Goal: Task Accomplishment & Management: Use online tool/utility

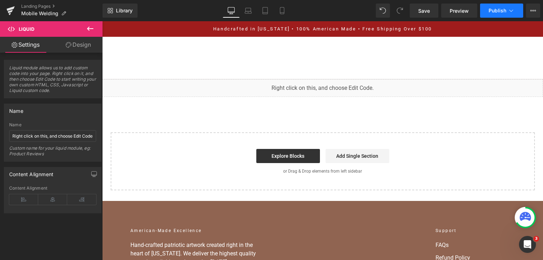
scroll to position [4296, 0]
click at [494, 13] on span "Publish" at bounding box center [498, 11] width 18 height 6
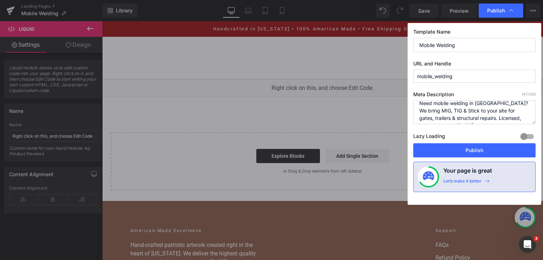
scroll to position [0, 0]
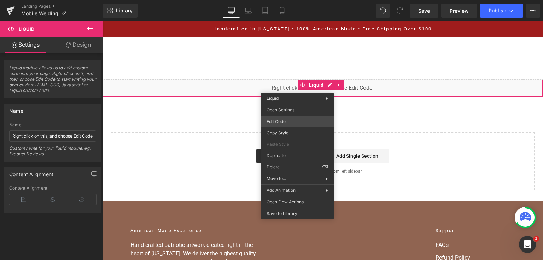
click at [292, 0] on div "You are previewing how the will restyle your page. You can not edit Elements in…" at bounding box center [271, 0] width 543 height 0
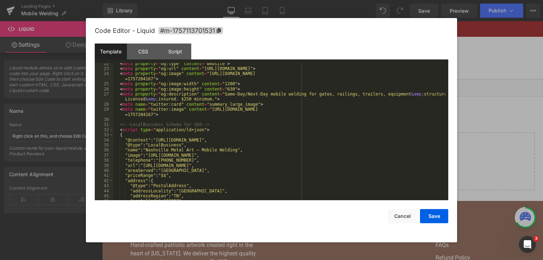
scroll to position [119, 0]
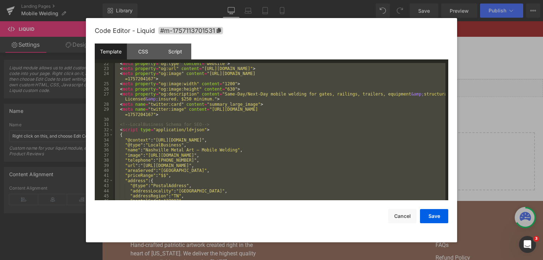
click at [205, 99] on div "< meta property = "og:type" content = "website" > < meta property = "og:url" co…" at bounding box center [279, 132] width 332 height 138
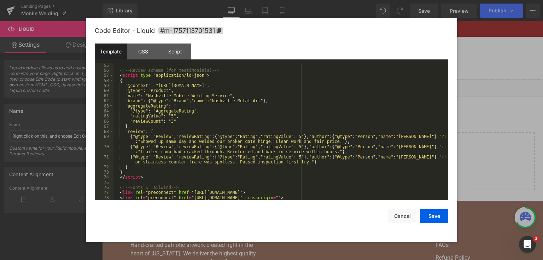
scroll to position [356, 0]
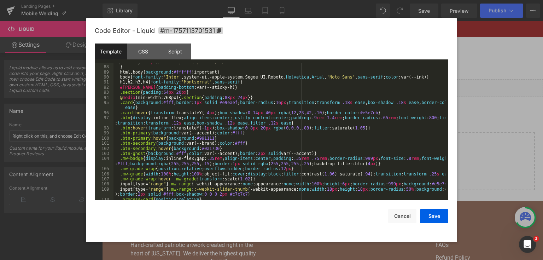
click at [209, 99] on div "--sticky-h: 0 px ; /* set by JS (Option B) */ } html , body { background : #fff…" at bounding box center [279, 133] width 332 height 148
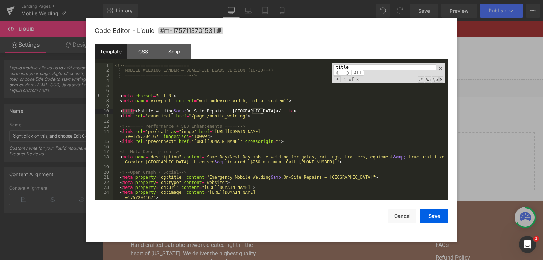
scroll to position [0, 0]
type input "title"
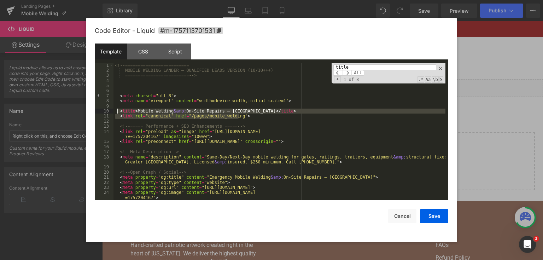
drag, startPoint x: 252, startPoint y: 118, endPoint x: 118, endPoint y: 112, distance: 133.7
click at [118, 112] on div "<!-- ========================= MOBILE WELDING LANDER — QUALIFIED LEADS VERSION …" at bounding box center [279, 137] width 332 height 148
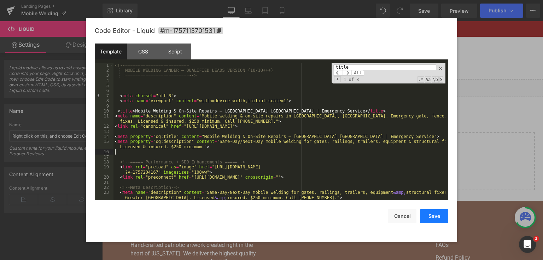
click at [444, 214] on button "Save" at bounding box center [434, 216] width 28 height 14
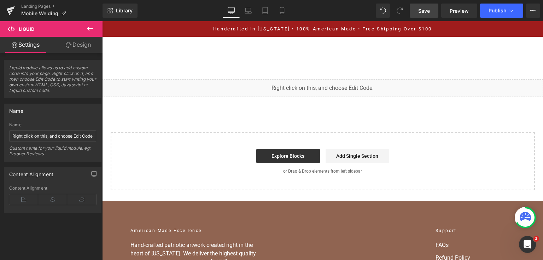
click at [426, 15] on link "Save" at bounding box center [424, 11] width 29 height 14
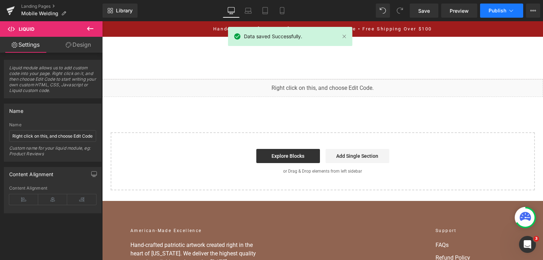
click at [500, 14] on button "Publish" at bounding box center [501, 11] width 43 height 14
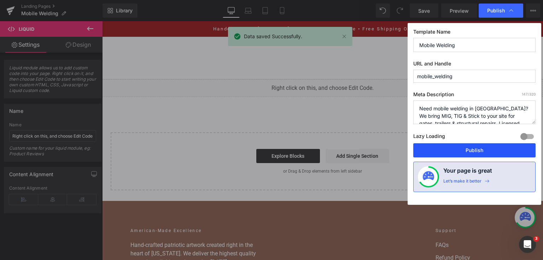
click at [470, 146] on button "Publish" at bounding box center [474, 150] width 122 height 14
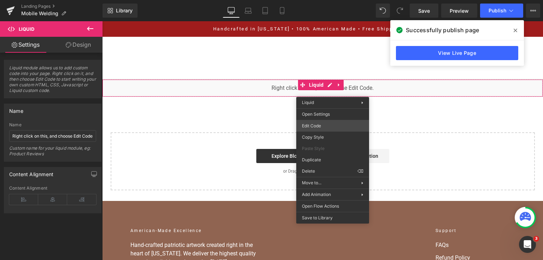
click at [328, 0] on div "You are previewing how the will restyle your page. You can not edit Elements in…" at bounding box center [271, 0] width 543 height 0
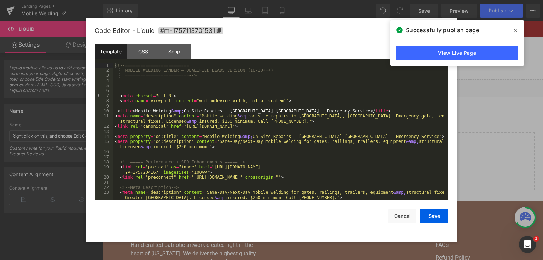
click at [474, 113] on div at bounding box center [271, 130] width 543 height 260
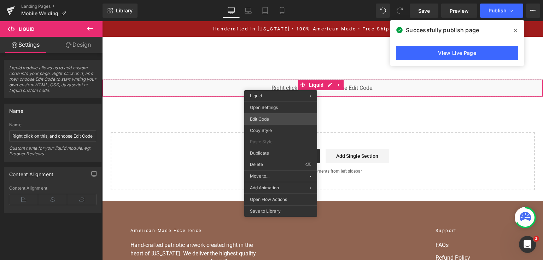
click at [293, 0] on div "You are previewing how the will restyle your page. You can not edit Elements in…" at bounding box center [271, 0] width 543 height 0
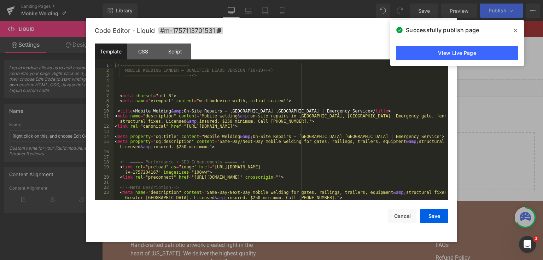
click at [274, 133] on div "<!-- ========================= MOBILE WELDING LANDER — QUALIFIED LEADS VERSION …" at bounding box center [279, 137] width 332 height 148
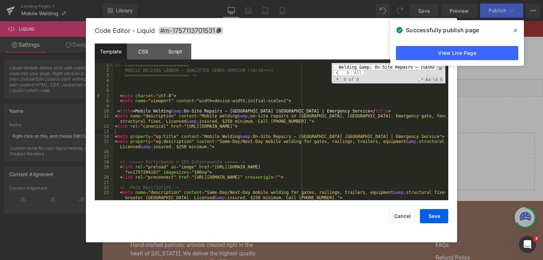
scroll to position [949, 0]
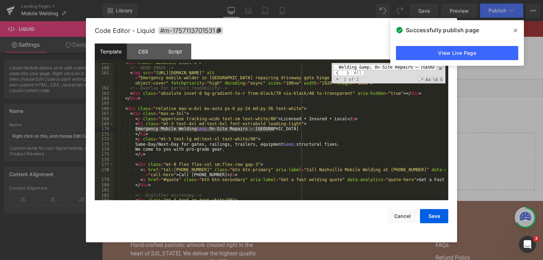
type input "Emergency Mobile Welding &amp; On-Site Repairs — [GEOGRAPHIC_DATA]"
click at [127, 133] on div "< div class = "absolute inset-0" > <!-- HERO IMAGE --> < img src = "[URL][DOMAI…" at bounding box center [279, 134] width 332 height 148
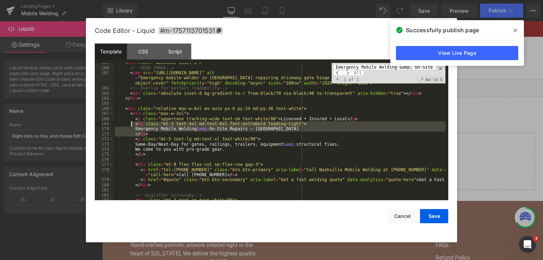
drag, startPoint x: 146, startPoint y: 134, endPoint x: 131, endPoint y: 125, distance: 17.3
click at [131, 125] on div "< div class = "absolute inset-0" > <!-- HERO IMAGE --> < img src = "[URL][DOMAI…" at bounding box center [279, 134] width 332 height 148
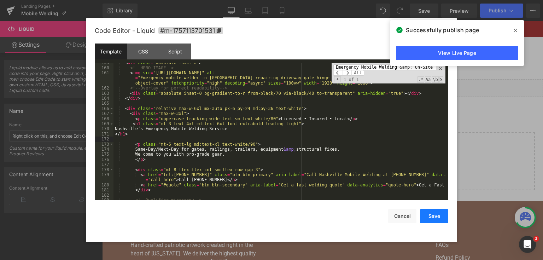
click at [426, 217] on button "Save" at bounding box center [434, 216] width 28 height 14
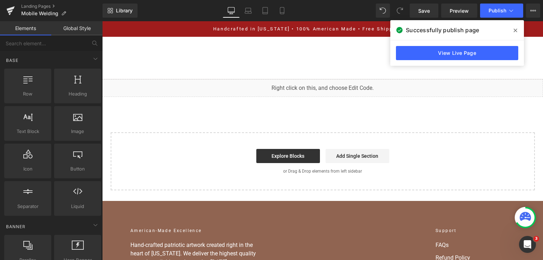
click at [465, 99] on div "Liquid Select your layout" at bounding box center [322, 134] width 441 height 111
drag, startPoint x: 513, startPoint y: 32, endPoint x: 462, endPoint y: 18, distance: 52.7
click at [514, 31] on icon at bounding box center [516, 31] width 4 height 6
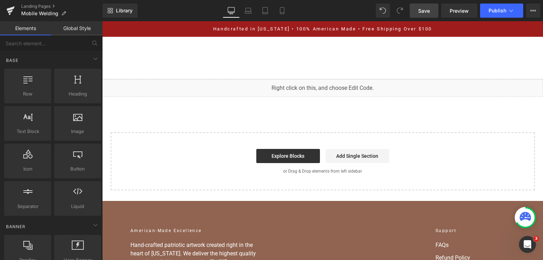
click at [428, 15] on link "Save" at bounding box center [424, 11] width 29 height 14
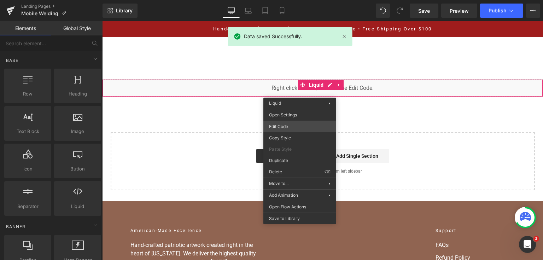
click at [307, 0] on div "You are previewing how the will restyle your page. You can not edit Elements in…" at bounding box center [271, 0] width 543 height 0
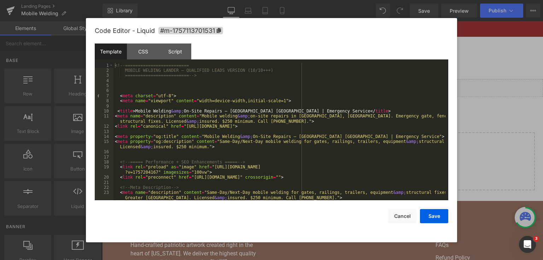
click at [338, 116] on div "<!-- ========================= MOBILE WELDING LANDER — QUALIFIED LEADS VERSION …" at bounding box center [279, 137] width 332 height 148
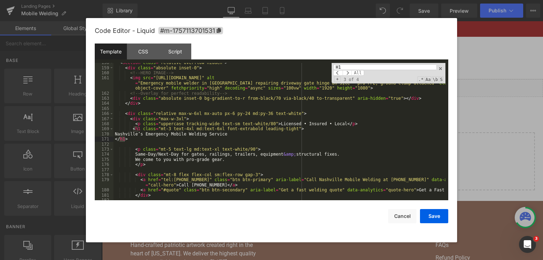
scroll to position [1702, 0]
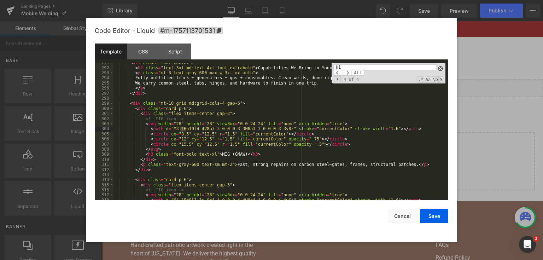
click at [441, 68] on span at bounding box center [440, 68] width 5 height 5
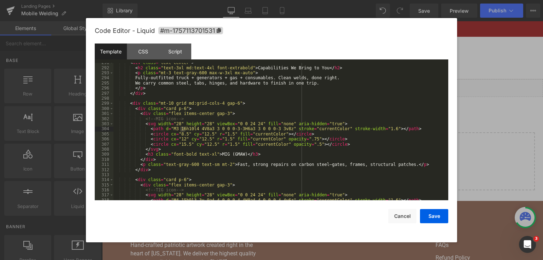
click at [276, 109] on div "< div class = "text-center" > < h2 class = "text-3xl md:text-4xl font-extrabold…" at bounding box center [279, 134] width 332 height 148
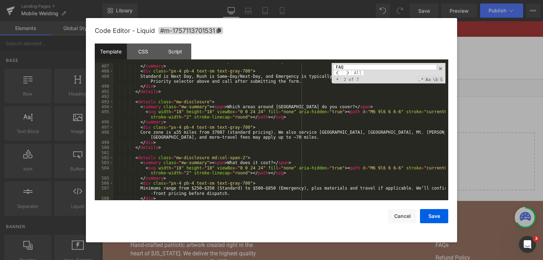
scroll to position [2870, 0]
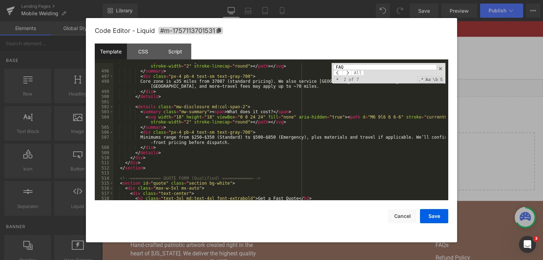
type input "FAQ"
click at [167, 164] on div "< svg width = "18" height = "18" viewBox = "0 0 24 24" fill = "none" aria-hidde…" at bounding box center [279, 135] width 332 height 153
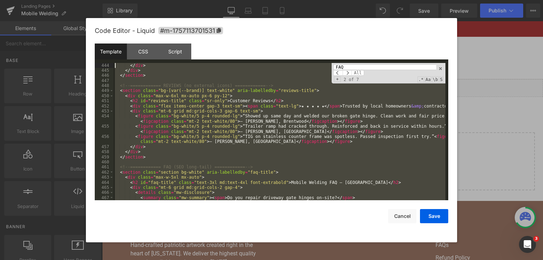
scroll to position [2540, 0]
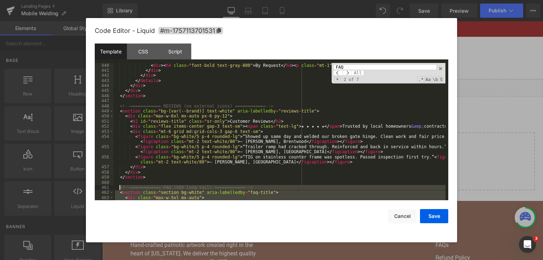
drag, startPoint x: 148, startPoint y: 169, endPoint x: 119, endPoint y: 188, distance: 34.5
click at [119, 188] on div "< div > < h4 class = "font-bold text-gray-800" > By Request </ h4 > < p class =…" at bounding box center [279, 137] width 332 height 148
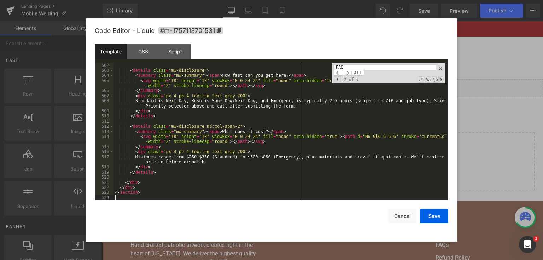
scroll to position [2917, 0]
click at [432, 213] on button "Save" at bounding box center [434, 216] width 28 height 14
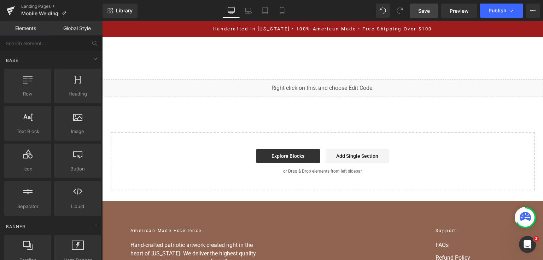
click at [428, 11] on span "Save" at bounding box center [424, 10] width 12 height 7
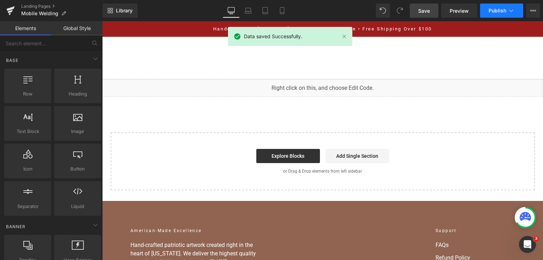
click at [498, 15] on button "Publish" at bounding box center [501, 11] width 43 height 14
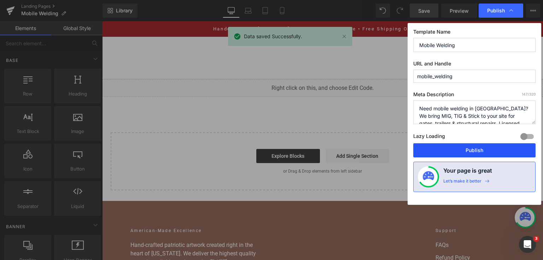
drag, startPoint x: 448, startPoint y: 146, endPoint x: 346, endPoint y: 125, distance: 104.4
click at [448, 146] on button "Publish" at bounding box center [474, 150] width 122 height 14
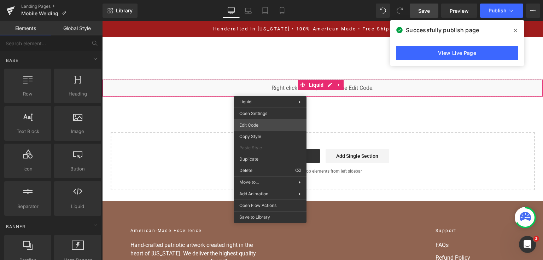
click at [263, 0] on div "You are previewing how the will restyle your page. You can not edit Elements in…" at bounding box center [271, 0] width 543 height 0
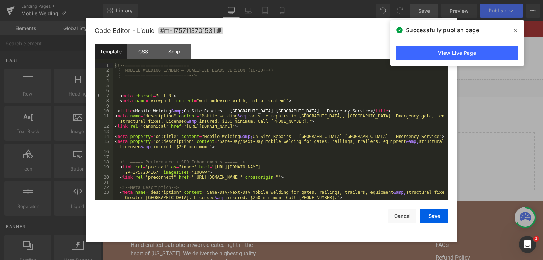
click at [274, 128] on div "<!-- ========================= MOBILE WELDING LANDER — QUALIFIED LEADS VERSION …" at bounding box center [279, 137] width 332 height 148
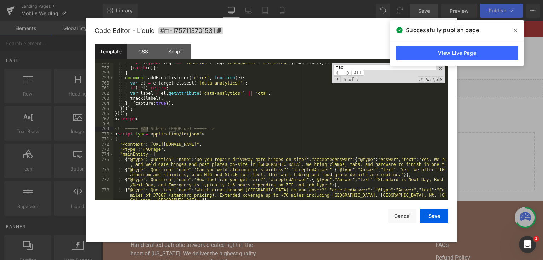
scroll to position [4314, 0]
type input "faq"
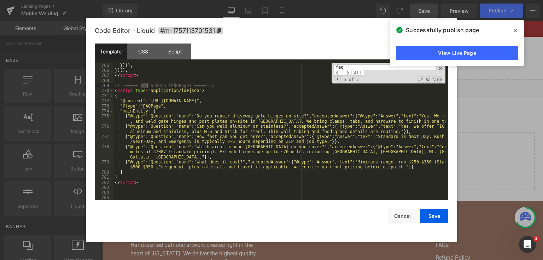
scroll to position [4357, 0]
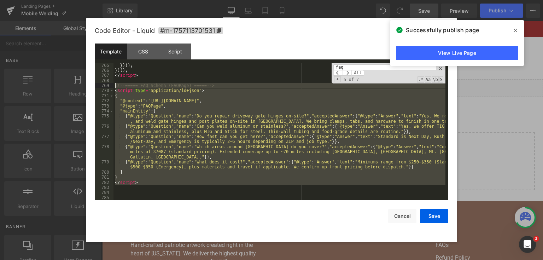
drag, startPoint x: 152, startPoint y: 185, endPoint x: 101, endPoint y: 85, distance: 112.6
click at [101, 85] on pre "765 766 767 768 769 770 771 772 773 774 775 776 777 778 779 780 781 782 783 784…" at bounding box center [271, 132] width 353 height 138
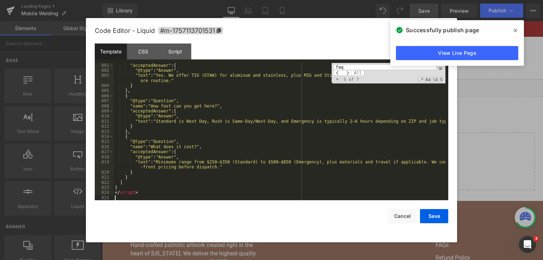
scroll to position [4571, 0]
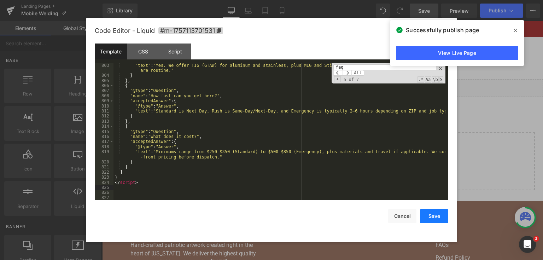
click at [437, 212] on button "Save" at bounding box center [434, 216] width 28 height 14
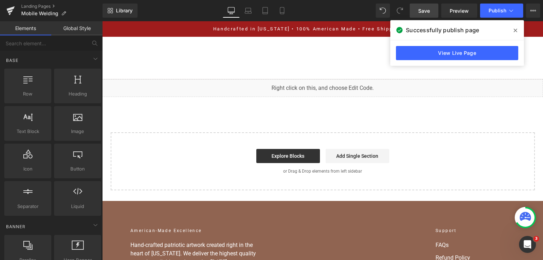
click at [417, 11] on link "Save" at bounding box center [424, 11] width 29 height 14
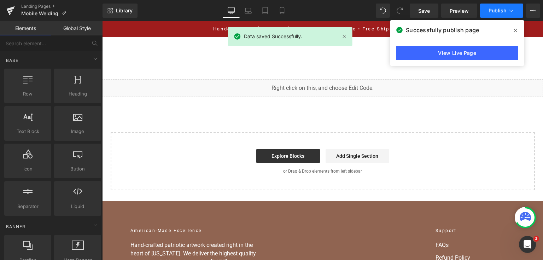
click at [499, 11] on span "Publish" at bounding box center [498, 11] width 18 height 6
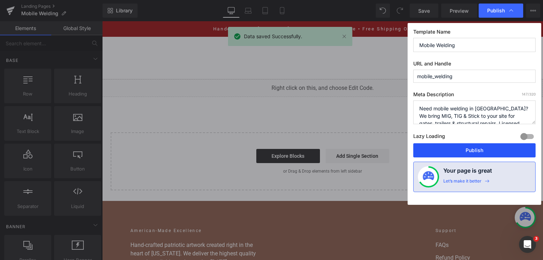
click at [478, 147] on button "Publish" at bounding box center [474, 150] width 122 height 14
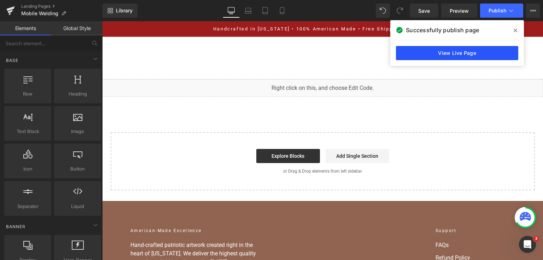
click at [466, 55] on link "View Live Page" at bounding box center [457, 53] width 122 height 14
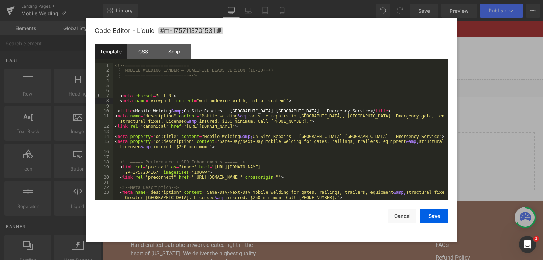
drag, startPoint x: 231, startPoint y: 62, endPoint x: 280, endPoint y: 100, distance: 62.7
click at [280, 100] on div "<!-- ========================= MOBILE WELDING LANDER — QUALIFIED LEADS VERSION …" at bounding box center [279, 137] width 332 height 148
click at [423, 216] on button "Save" at bounding box center [434, 216] width 28 height 14
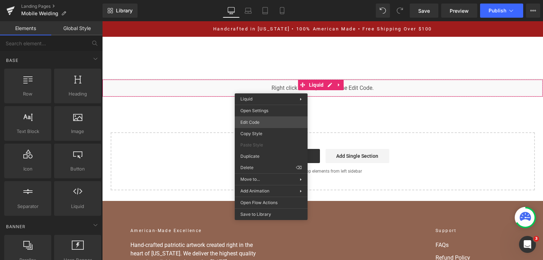
click at [276, 0] on div "You are previewing how the will restyle your page. You can not edit Elements in…" at bounding box center [271, 0] width 543 height 0
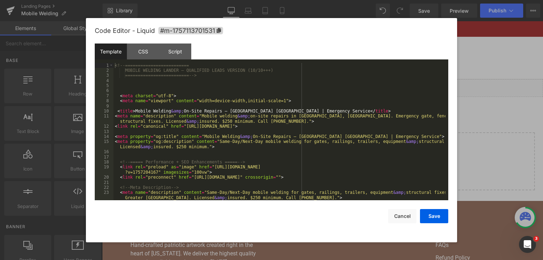
click at [276, 121] on div "<!-- ========================= MOBILE WELDING LANDER — QUALIFIED LEADS VERSION …" at bounding box center [279, 137] width 332 height 148
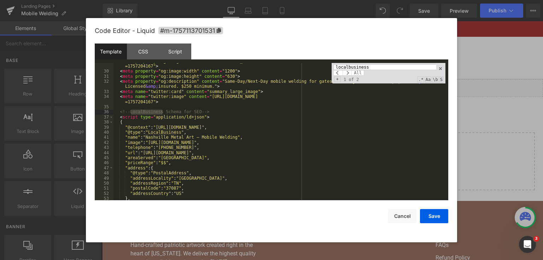
scroll to position [167, 0]
type input "localbusiness"
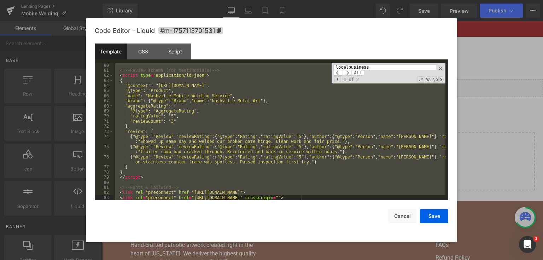
scroll to position [356, 0]
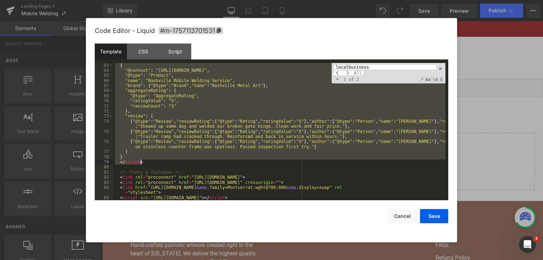
drag, startPoint x: 120, startPoint y: 127, endPoint x: 211, endPoint y: 163, distance: 97.7
click at [211, 163] on div "{ "@context" : "[URL][DOMAIN_NAME]" , "@type" : "Product" , "name" : "Nashville…" at bounding box center [279, 137] width 332 height 148
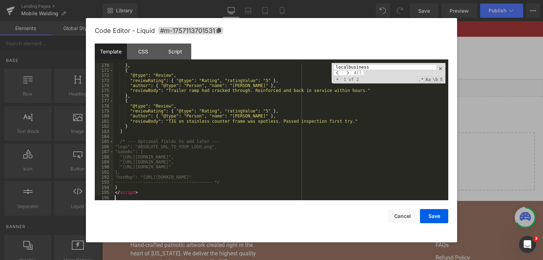
scroll to position [913, 0]
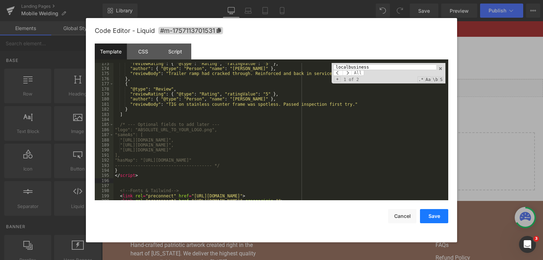
click at [437, 213] on button "Save" at bounding box center [434, 216] width 28 height 14
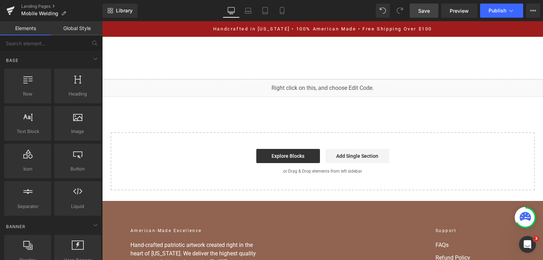
click at [429, 7] on span "Save" at bounding box center [424, 10] width 12 height 7
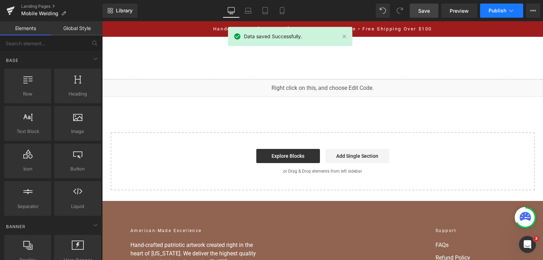
click at [492, 12] on span "Publish" at bounding box center [498, 11] width 18 height 6
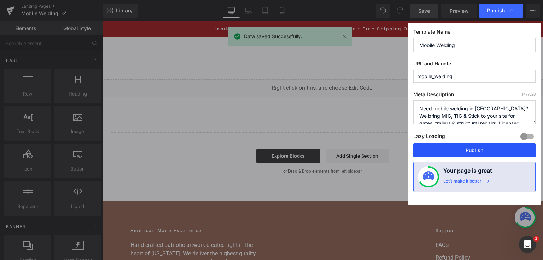
click at [477, 148] on button "Publish" at bounding box center [474, 150] width 122 height 14
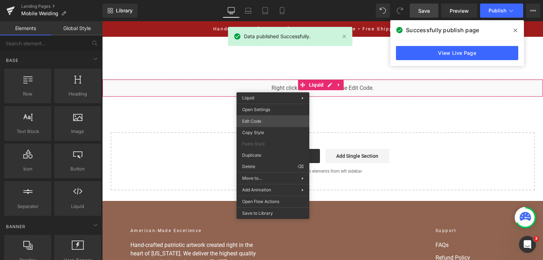
click at [275, 0] on div "You are previewing how the will restyle your page. You can not edit Elements in…" at bounding box center [271, 0] width 543 height 0
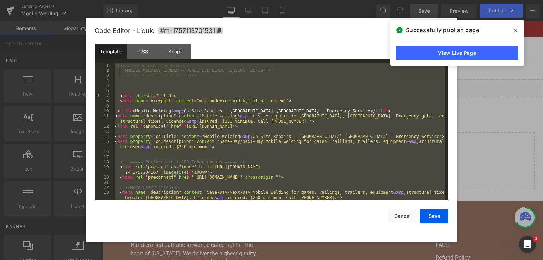
click at [531, 87] on div at bounding box center [271, 130] width 543 height 260
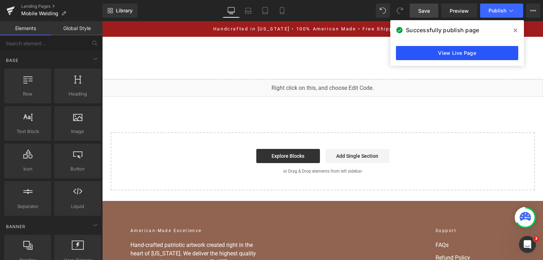
click at [417, 51] on link "View Live Page" at bounding box center [457, 53] width 122 height 14
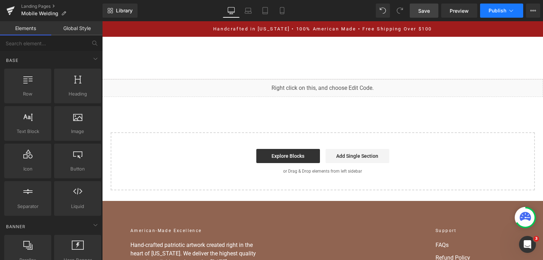
click at [517, 6] on button "Publish" at bounding box center [501, 11] width 43 height 14
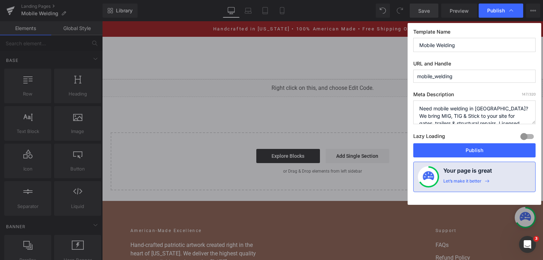
click at [468, 110] on textarea "Need mobile welding in [GEOGRAPHIC_DATA]? We bring MIG, TIG & Stick to your sit…" at bounding box center [474, 112] width 122 height 24
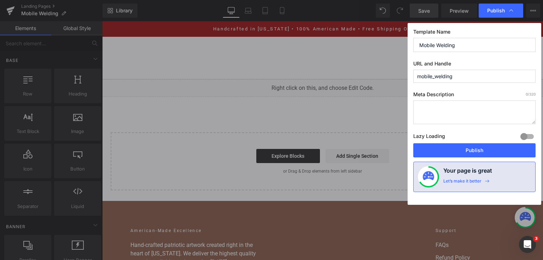
click at [450, 76] on input "mobile_welding" at bounding box center [474, 76] width 122 height 13
paste input "-welding-[GEOGRAPHIC_DATA]"
click at [478, 75] on input "mobile-welding-[GEOGRAPHIC_DATA]" at bounding box center [474, 76] width 122 height 13
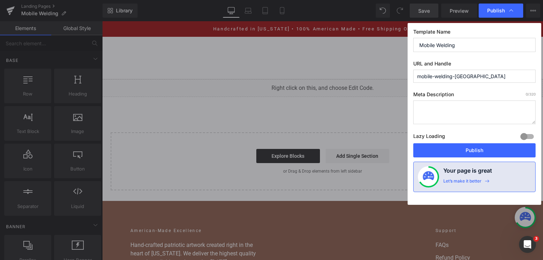
type input "mobile-welding-[GEOGRAPHIC_DATA]"
click at [487, 75] on input "mobile-welding-[GEOGRAPHIC_DATA]" at bounding box center [474, 76] width 122 height 13
click at [459, 44] on input "Mobile Welding" at bounding box center [474, 45] width 122 height 14
click at [461, 44] on input "Mobile Welding" at bounding box center [474, 45] width 122 height 14
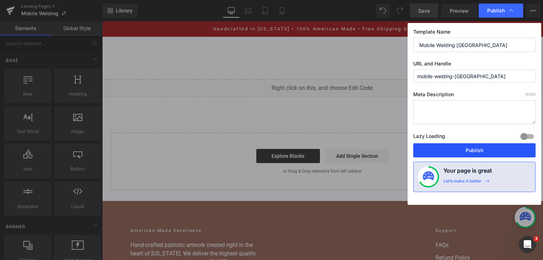
type input "Mobile Welding [GEOGRAPHIC_DATA]"
click at [487, 146] on button "Publish" at bounding box center [474, 150] width 122 height 14
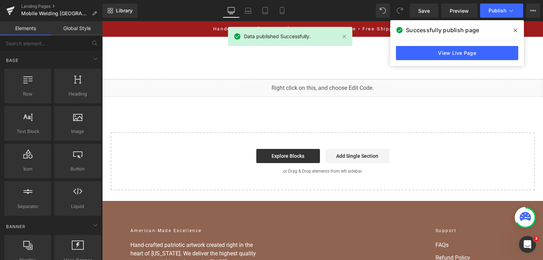
click at [519, 29] on span at bounding box center [515, 30] width 11 height 11
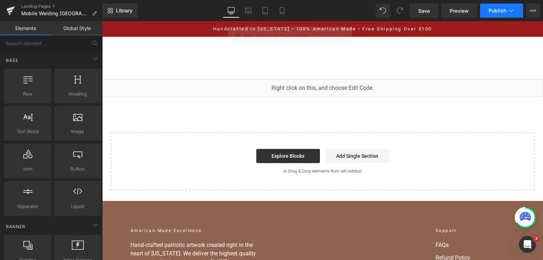
click at [491, 14] on button "Publish" at bounding box center [501, 11] width 43 height 14
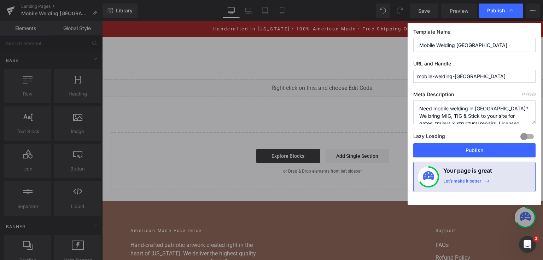
click at [485, 110] on textarea "Need mobile welding in [GEOGRAPHIC_DATA]? We bring MIG, TIG & Stick to your sit…" at bounding box center [474, 112] width 122 height 24
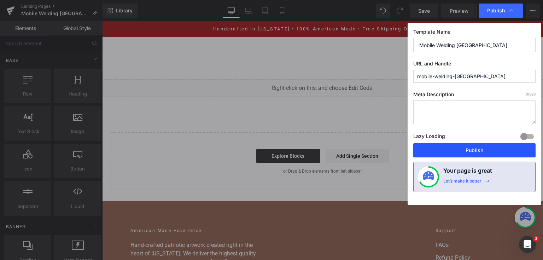
click at [474, 146] on button "Publish" at bounding box center [474, 150] width 122 height 14
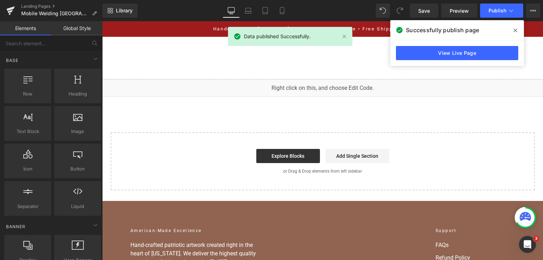
click at [515, 30] on icon at bounding box center [516, 31] width 4 height 4
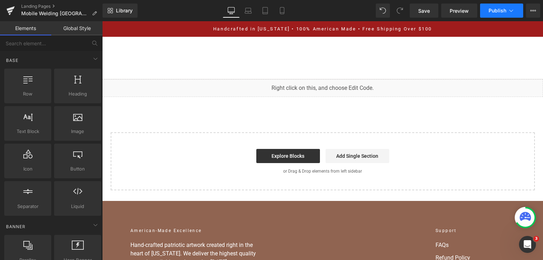
click at [512, 13] on icon at bounding box center [511, 10] width 7 height 7
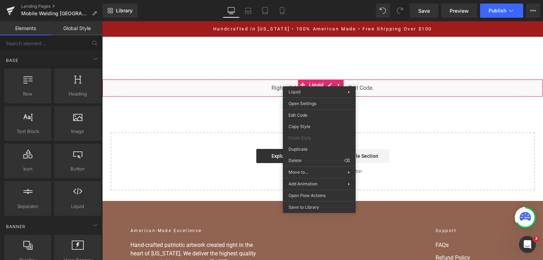
click at [266, 105] on div "Liquid Select your layout" at bounding box center [322, 134] width 441 height 111
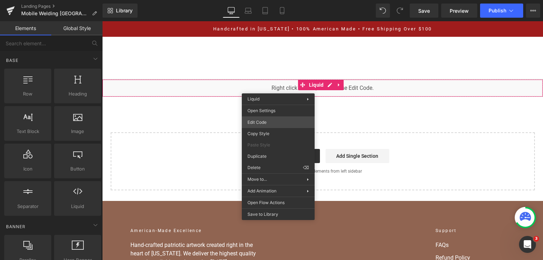
click at [275, 0] on div "You are previewing how the will restyle your page. You can not edit Elements in…" at bounding box center [271, 0] width 543 height 0
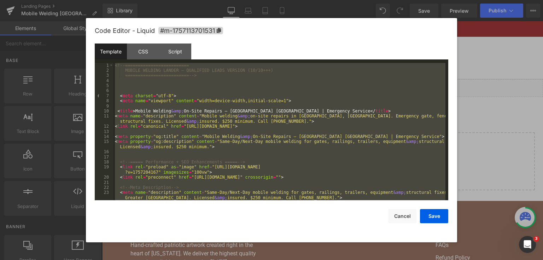
click at [486, 60] on div at bounding box center [271, 130] width 543 height 260
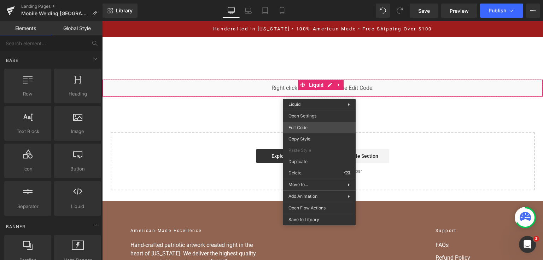
click at [310, 0] on div "You are previewing how the will restyle your page. You can not edit Elements in…" at bounding box center [271, 0] width 543 height 0
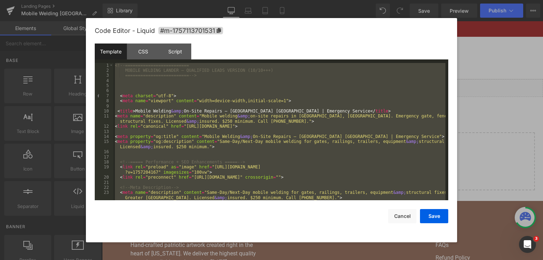
scroll to position [4387, 0]
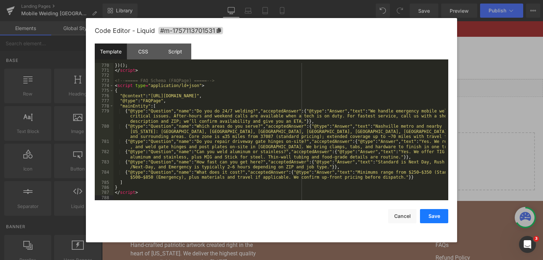
click at [441, 213] on button "Save" at bounding box center [434, 216] width 28 height 14
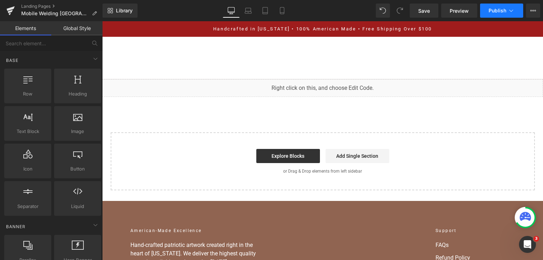
click at [519, 13] on button "Publish" at bounding box center [501, 11] width 43 height 14
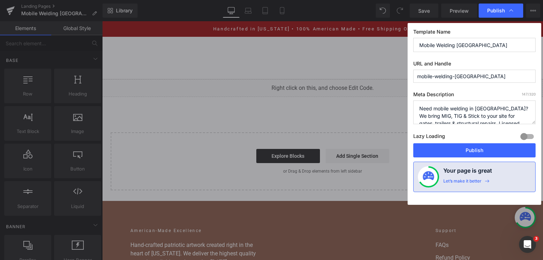
click at [459, 109] on textarea "Need mobile welding in [GEOGRAPHIC_DATA]? We bring MIG, TIG & Stick to your sit…" at bounding box center [474, 112] width 122 height 24
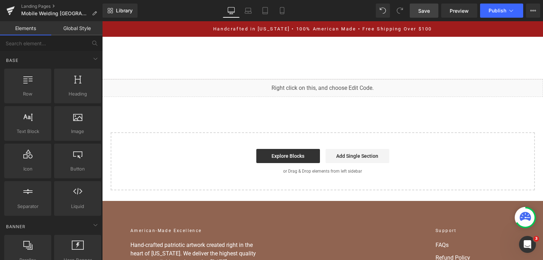
click at [426, 10] on span "Save" at bounding box center [424, 10] width 12 height 7
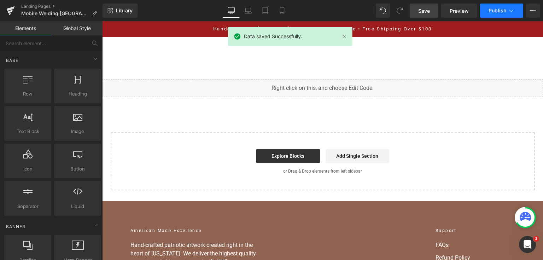
click at [511, 16] on button "Publish" at bounding box center [501, 11] width 43 height 14
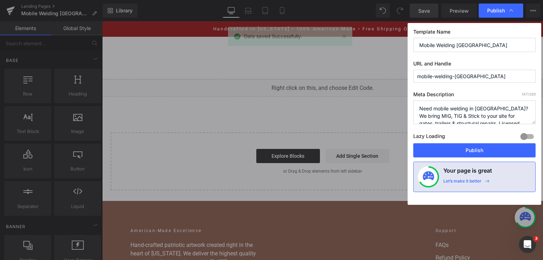
click at [498, 104] on textarea "Need mobile welding in [GEOGRAPHIC_DATA]? We bring MIG, TIG & Stick to your sit…" at bounding box center [474, 112] width 122 height 24
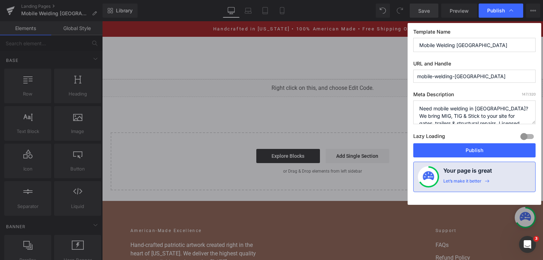
click at [498, 104] on textarea "Need mobile welding in [GEOGRAPHIC_DATA]? We bring MIG, TIG & Stick to your sit…" at bounding box center [474, 112] width 122 height 24
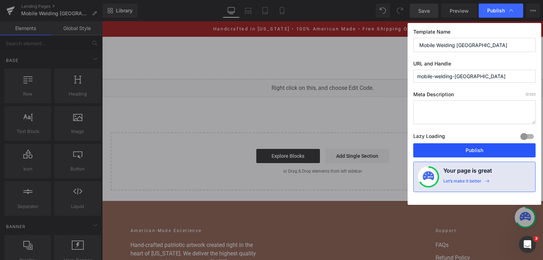
click at [459, 148] on button "Publish" at bounding box center [474, 150] width 122 height 14
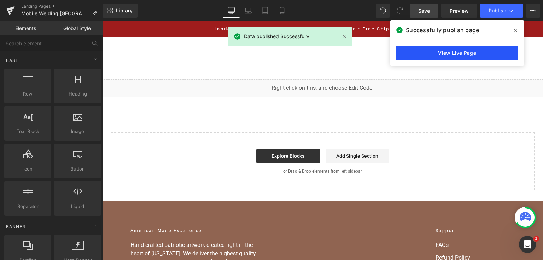
click at [489, 51] on link "View Live Page" at bounding box center [457, 53] width 122 height 14
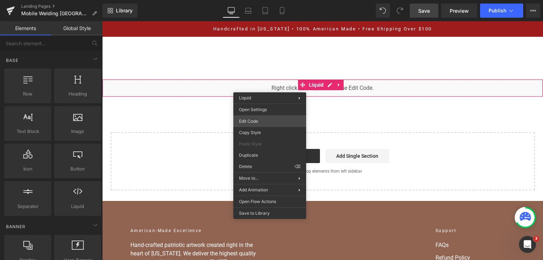
click at [259, 0] on div "You are previewing how the will restyle your page. You can not edit Elements in…" at bounding box center [271, 0] width 543 height 0
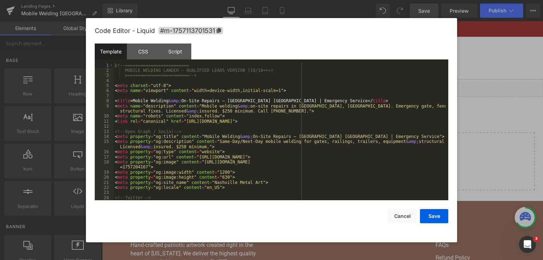
click at [267, 120] on div "<!-- ========================= MOBILE WELDING LANDER — QUALIFIED LEADS VERSION …" at bounding box center [279, 137] width 332 height 148
click at [298, 101] on div "<!-- ========================= MOBILE WELDING LANDER — QUALIFIED LEADS VERSION …" at bounding box center [279, 137] width 332 height 148
click at [299, 99] on div "<!-- ========================= MOBILE WELDING LANDER — QUALIFIED LEADS VERSION …" at bounding box center [279, 137] width 332 height 148
click at [478, 74] on div at bounding box center [271, 130] width 543 height 260
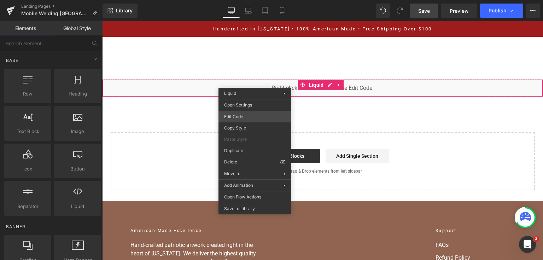
click at [257, 0] on div "You are previewing how the will restyle your page. You can not edit Elements in…" at bounding box center [271, 0] width 543 height 0
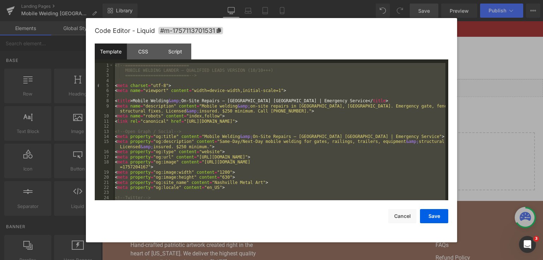
click at [539, 91] on div at bounding box center [271, 130] width 543 height 260
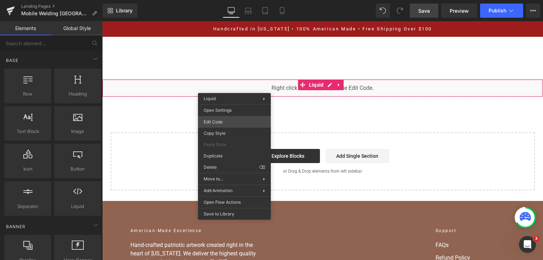
click at [228, 0] on div "You are previewing how the will restyle your page. You can not edit Elements in…" at bounding box center [271, 0] width 543 height 0
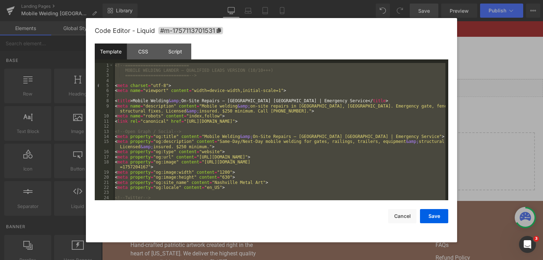
scroll to position [3797, 0]
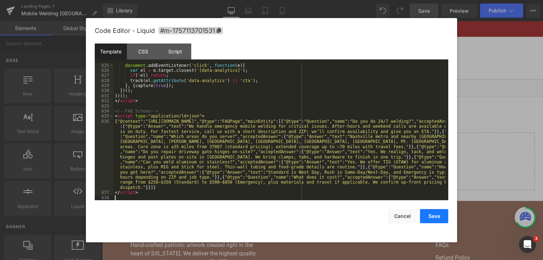
click at [429, 216] on button "Save" at bounding box center [434, 216] width 28 height 14
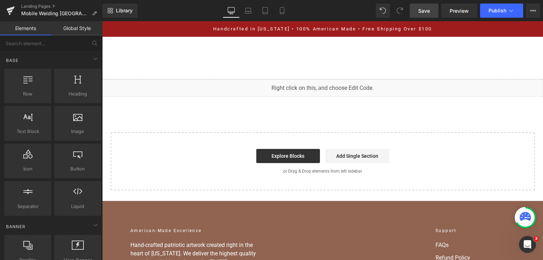
click at [428, 10] on span "Save" at bounding box center [424, 10] width 12 height 7
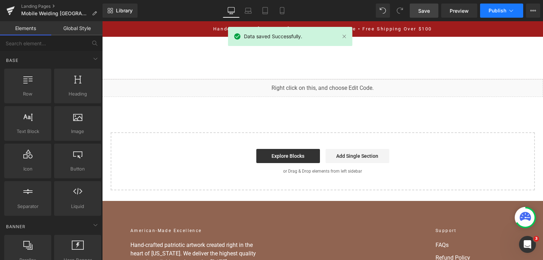
click at [484, 17] on button "Publish" at bounding box center [501, 11] width 43 height 14
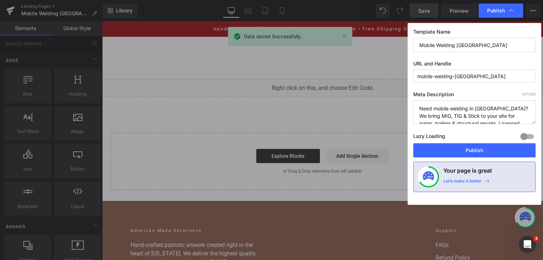
click at [468, 109] on textarea "Need mobile welding in [GEOGRAPHIC_DATA]? We bring MIG, TIG & Stick to your sit…" at bounding box center [474, 112] width 122 height 24
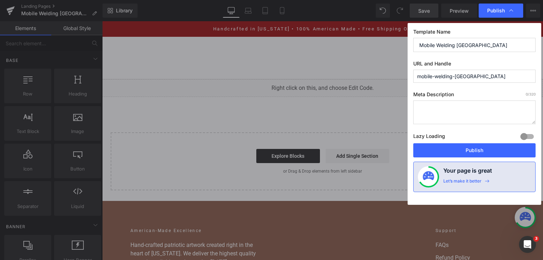
click at [451, 118] on textarea "Need mobile welding in [GEOGRAPHIC_DATA]? We bring MIG, TIG & Stick to your sit…" at bounding box center [474, 112] width 122 height 24
click at [453, 144] on button "Publish" at bounding box center [474, 150] width 122 height 14
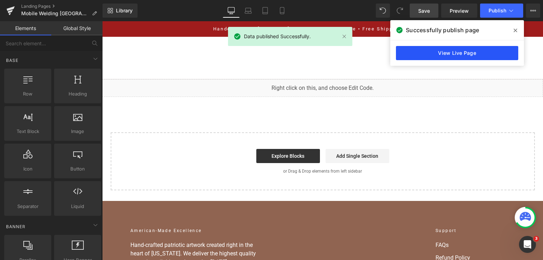
click at [469, 49] on link "View Live Page" at bounding box center [457, 53] width 122 height 14
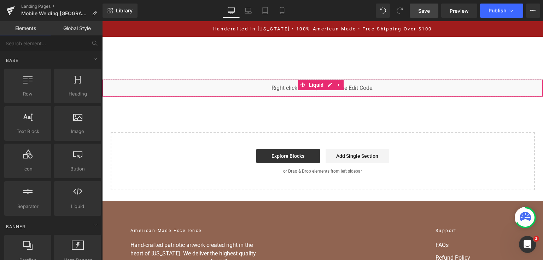
drag, startPoint x: 339, startPoint y: 86, endPoint x: 358, endPoint y: 88, distance: 19.5
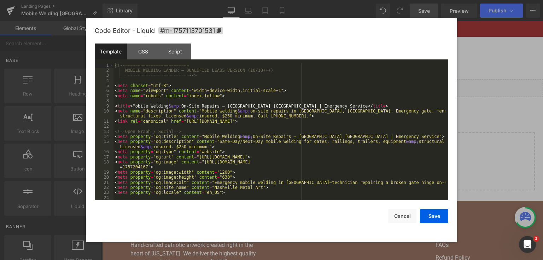
click at [349, 0] on div "You are previewing how the will restyle your page. You can not edit Elements in…" at bounding box center [271, 0] width 543 height 0
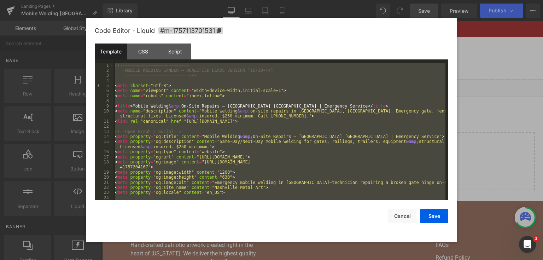
click at [464, 111] on div at bounding box center [271, 130] width 543 height 260
